Goal: Learn about a topic

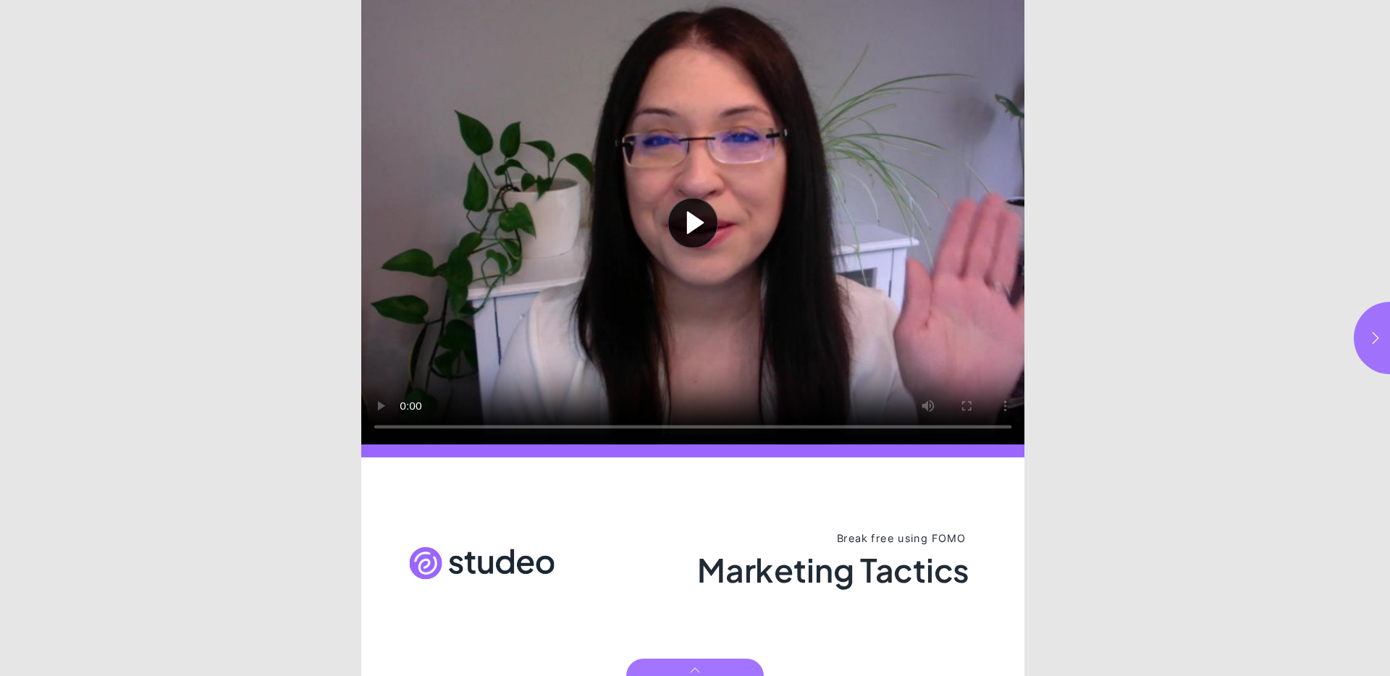
click at [1349, 0] on html "Marketing Tactics Play video Break free using FOMO Marketing Tactics Page * of …" at bounding box center [695, 0] width 1390 height 0
click at [1355, 332] on button "button" at bounding box center [1390, 338] width 72 height 72
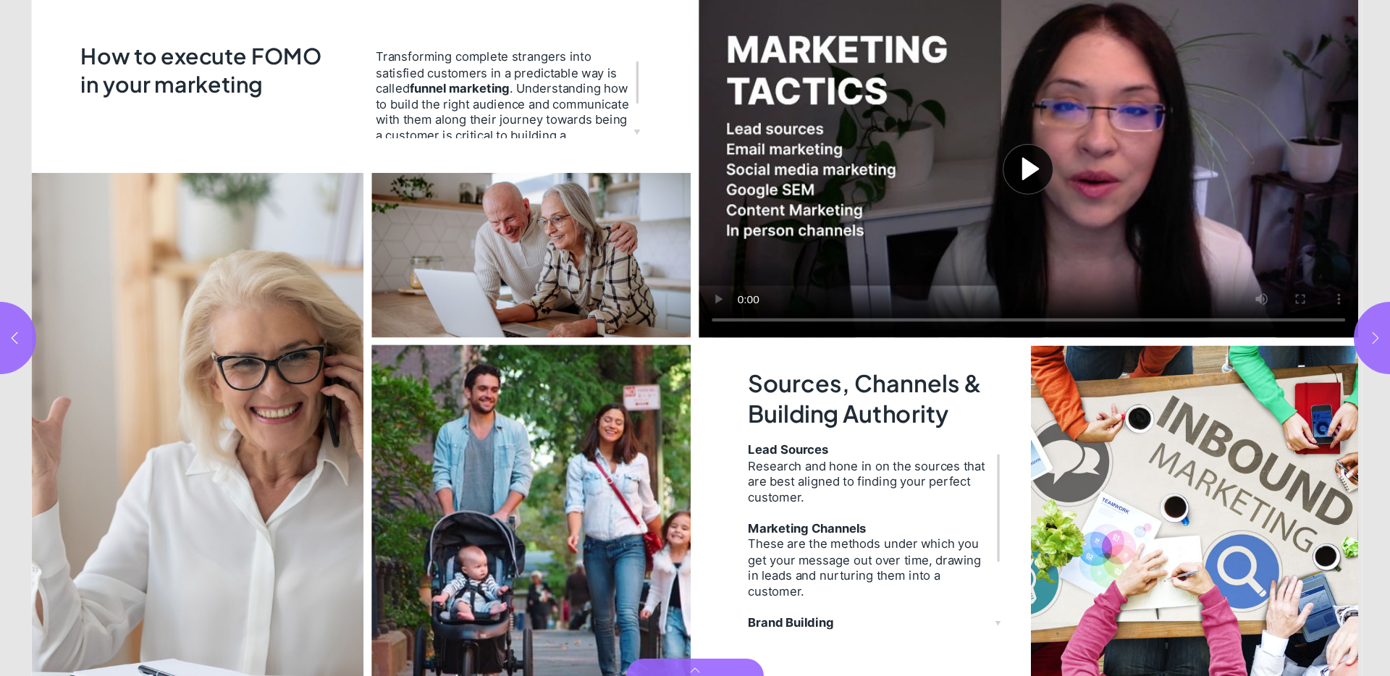
click at [1370, 334] on icon "button" at bounding box center [1375, 338] width 14 height 14
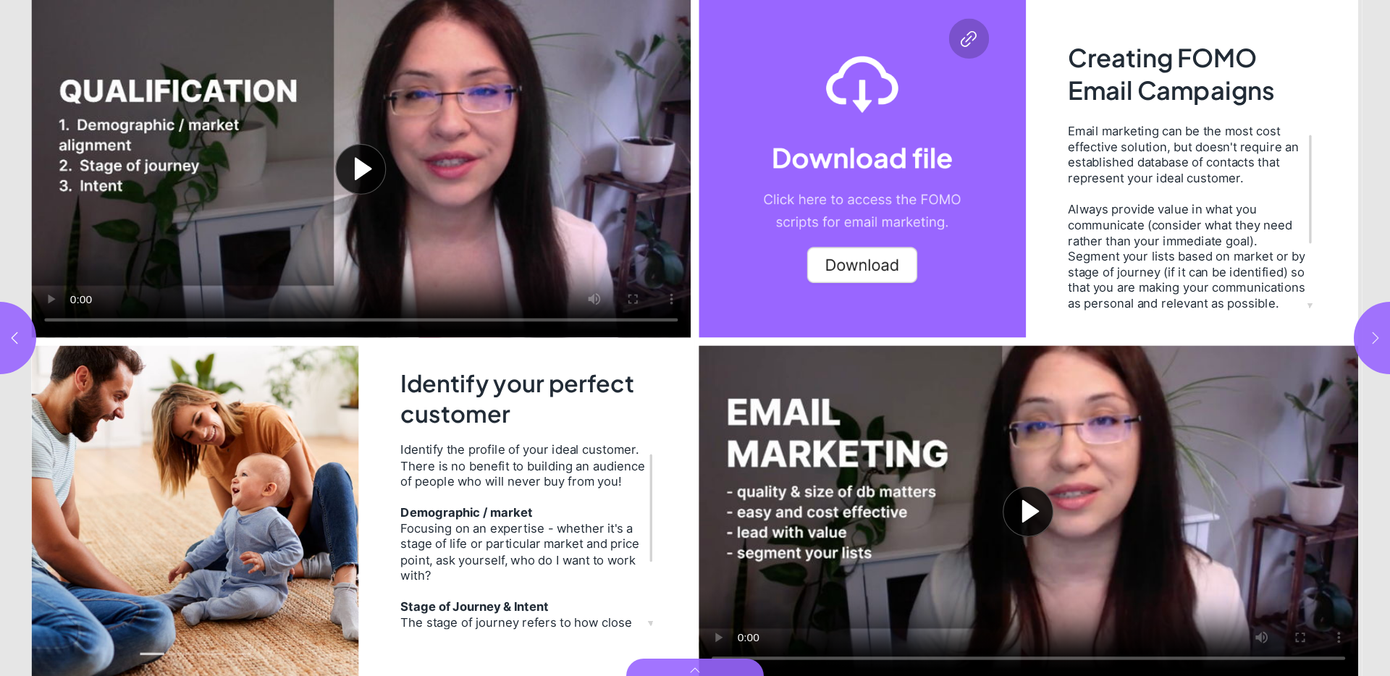
click at [1370, 334] on icon "button" at bounding box center [1375, 338] width 14 height 14
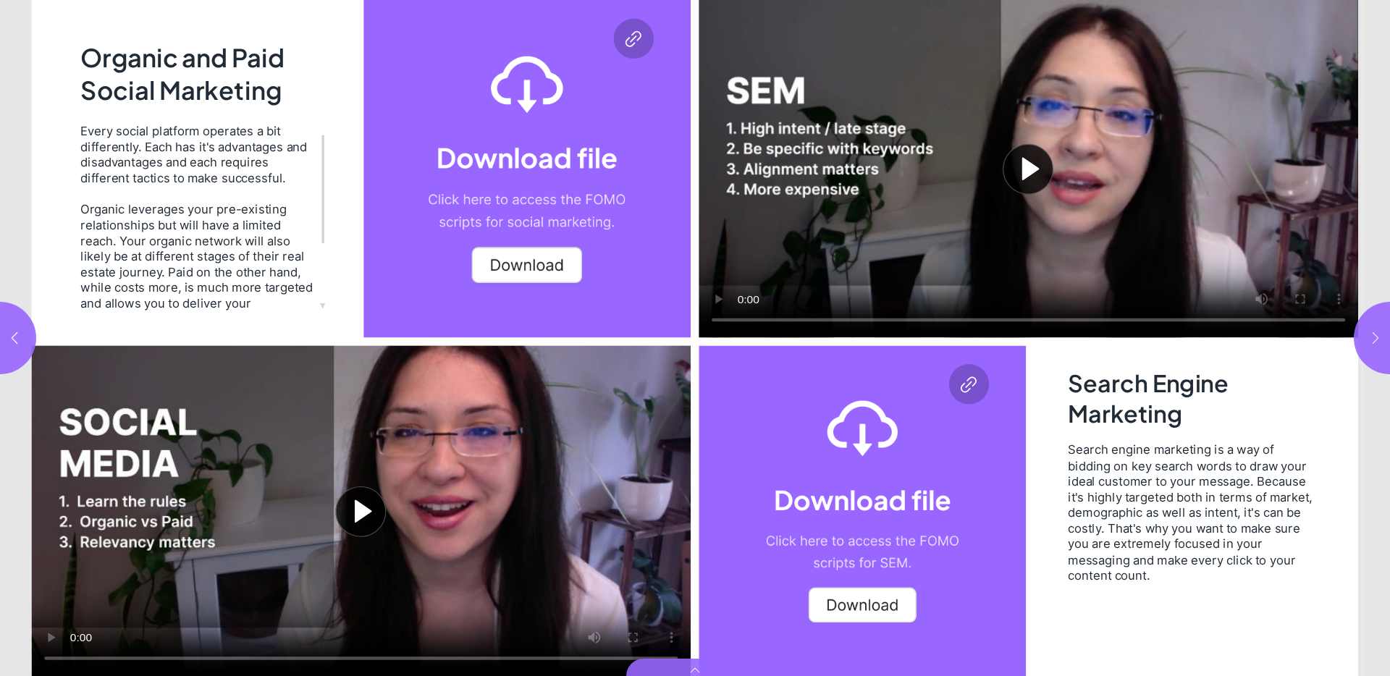
click at [1370, 334] on icon "button" at bounding box center [1375, 338] width 14 height 14
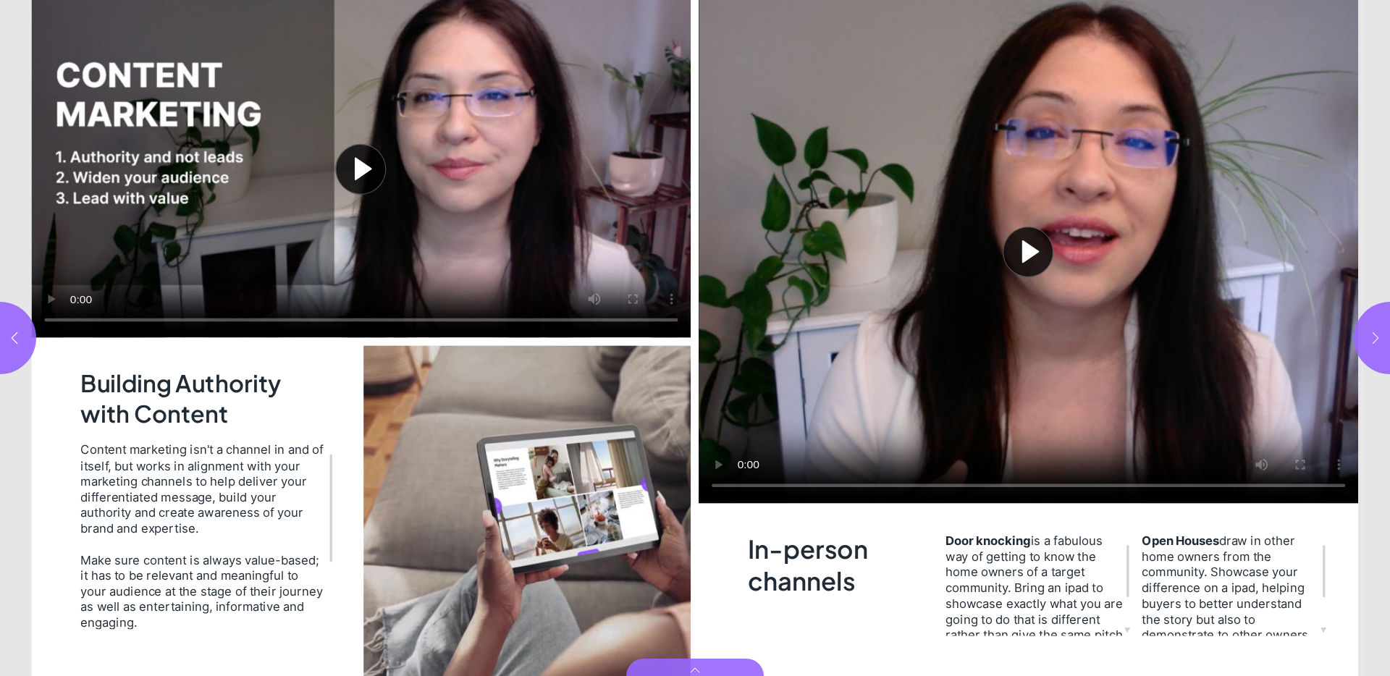
click at [1370, 334] on icon "button" at bounding box center [1375, 338] width 14 height 14
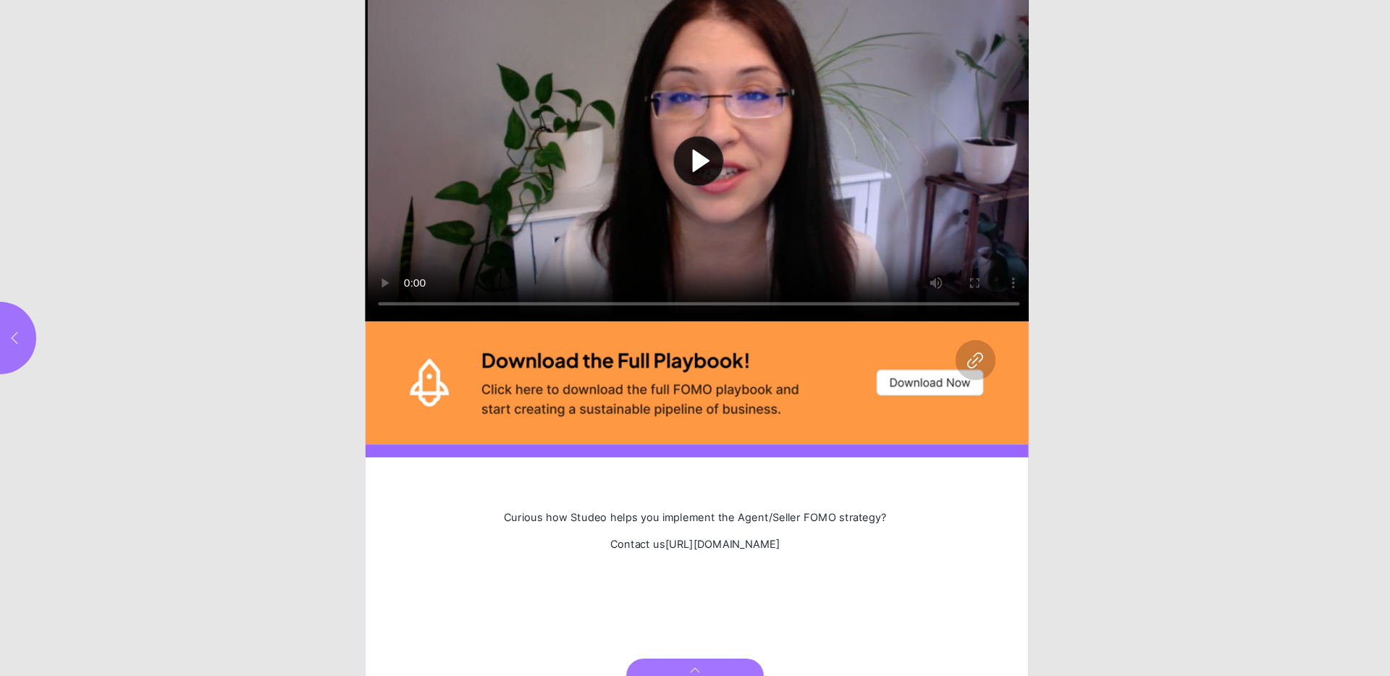
click at [19, 339] on icon "button" at bounding box center [14, 338] width 14 height 14
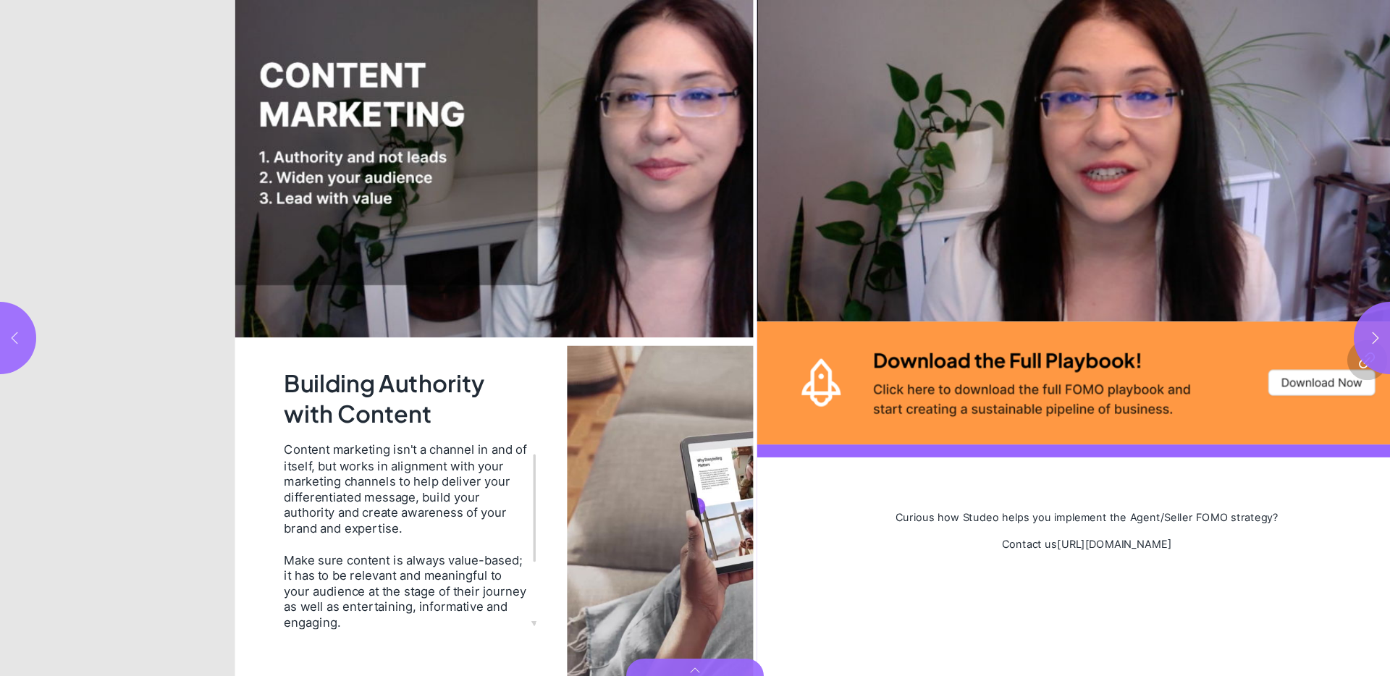
click at [19, 339] on icon "button" at bounding box center [14, 338] width 14 height 14
type input "***"
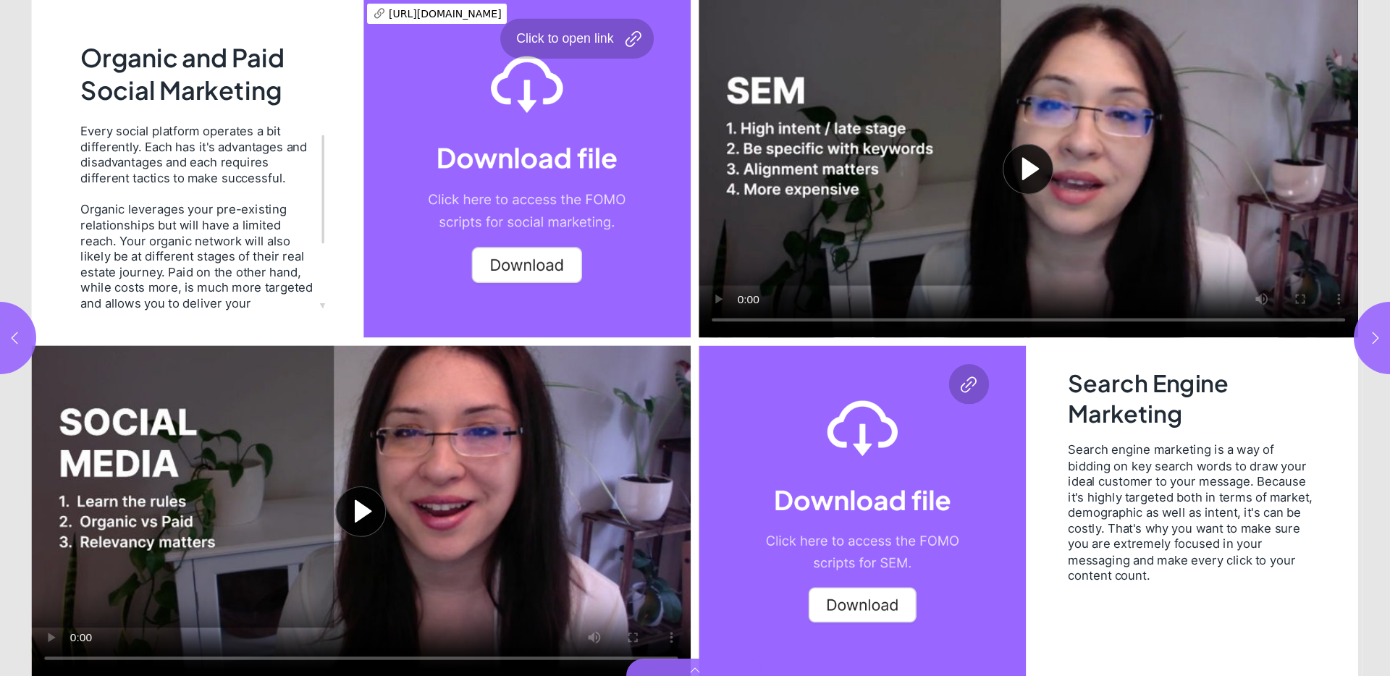
click at [503, 292] on div "Page 6" at bounding box center [526, 168] width 327 height 337
